Goal: Find specific fact: Find specific fact

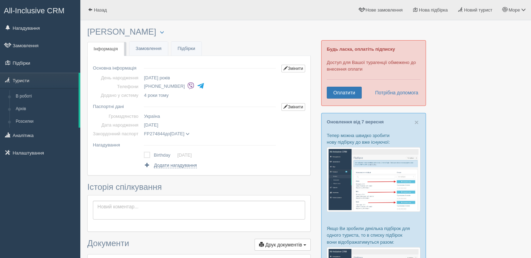
drag, startPoint x: 89, startPoint y: 29, endPoint x: 136, endPoint y: 32, distance: 47.6
click at [136, 32] on h3 "SERHIIENKO LIUBOV Менеджер: Море Туров Відправити до архіву Взяти в роботу Об'є…" at bounding box center [198, 31] width 223 height 9
copy h3 "SERHIIENKO"
drag, startPoint x: 141, startPoint y: 30, endPoint x: 175, endPoint y: 31, distance: 33.5
click at [175, 31] on h3 "SERHIIENKO LIUBOV Менеджер: Море Туров Відправити до архіву Взяти в роботу Об'є…" at bounding box center [198, 31] width 223 height 9
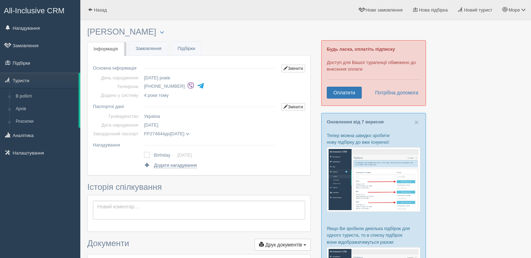
copy div "LIUBOV Менеджер: Море Туров Відправити до архіву Взяти в роботу Об'єднати дублі…"
copy span "21.03.1965"
drag, startPoint x: 143, startPoint y: 133, endPoint x: 164, endPoint y: 132, distance: 21.0
click at [164, 132] on td "FP274844 до 15.06.2028 SERHIIENKO LIUBOV дата видачі 15.06.2018 орган видачі 63…" at bounding box center [210, 133] width 138 height 9
copy span "FP274844"
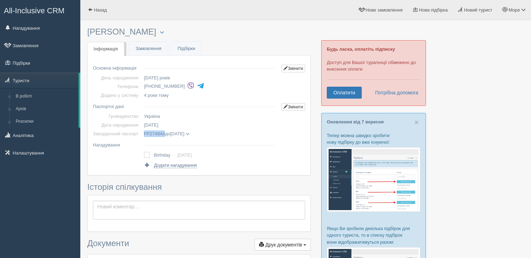
copy span "15.06.2028"
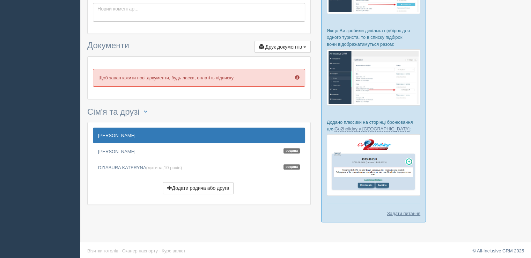
scroll to position [200, 0]
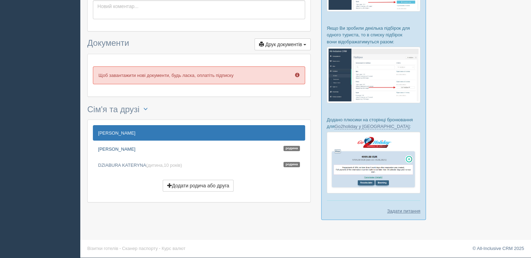
click at [122, 148] on link "DZIABURA ALINA Родина" at bounding box center [199, 148] width 212 height 15
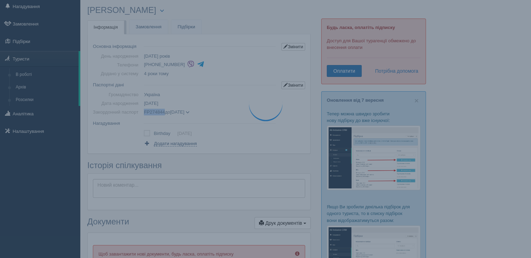
scroll to position [0, 0]
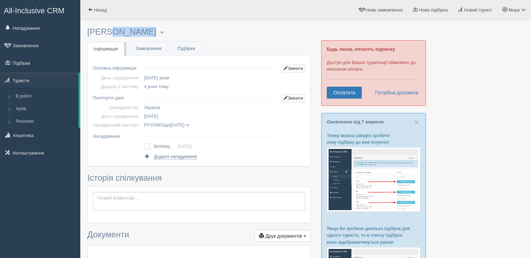
drag, startPoint x: 87, startPoint y: 29, endPoint x: 127, endPoint y: 29, distance: 40.1
click at [127, 29] on h3 "[PERSON_NAME] Менеджер: Море Туров Відправити до архіву Взяти в роботу Об'єднат…" at bounding box center [198, 31] width 223 height 9
copy h3 "DZIABURA"
drag, startPoint x: 131, startPoint y: 30, endPoint x: 153, endPoint y: 32, distance: 22.8
click at [153, 32] on h3 "[PERSON_NAME] Менеджер: Море Туров Відправити до архіву Взяти в роботу Об'єднат…" at bounding box center [198, 31] width 223 height 9
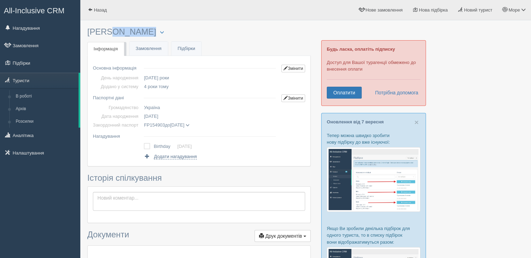
copy h3 "[PERSON_NAME]"
copy span "[DATE]"
drag, startPoint x: 142, startPoint y: 122, endPoint x: 160, endPoint y: 122, distance: 17.1
click at [160, 122] on td "FP154903 до [DATE] [PERSON_NAME] дата видачі [DATE] орган видачі 6343" at bounding box center [210, 124] width 138 height 9
click at [86, 88] on div "× Туриста відправлено до архіву × Туриста взято у роботу DZIABURA [PERSON_NAME]…" at bounding box center [305, 228] width 451 height 457
